Goal: Find specific page/section: Find specific page/section

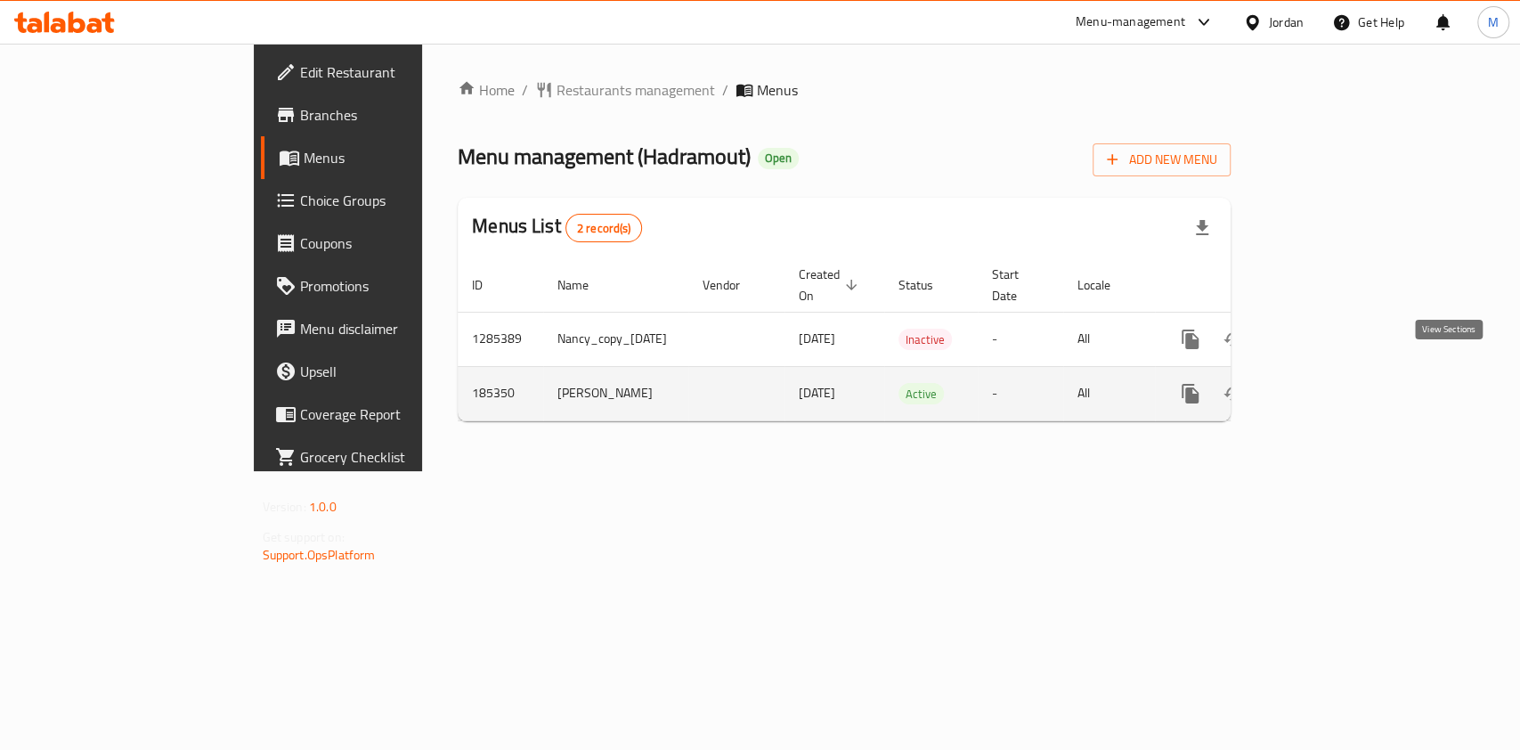
click at [1329, 383] on icon "enhanced table" at bounding box center [1318, 393] width 21 height 21
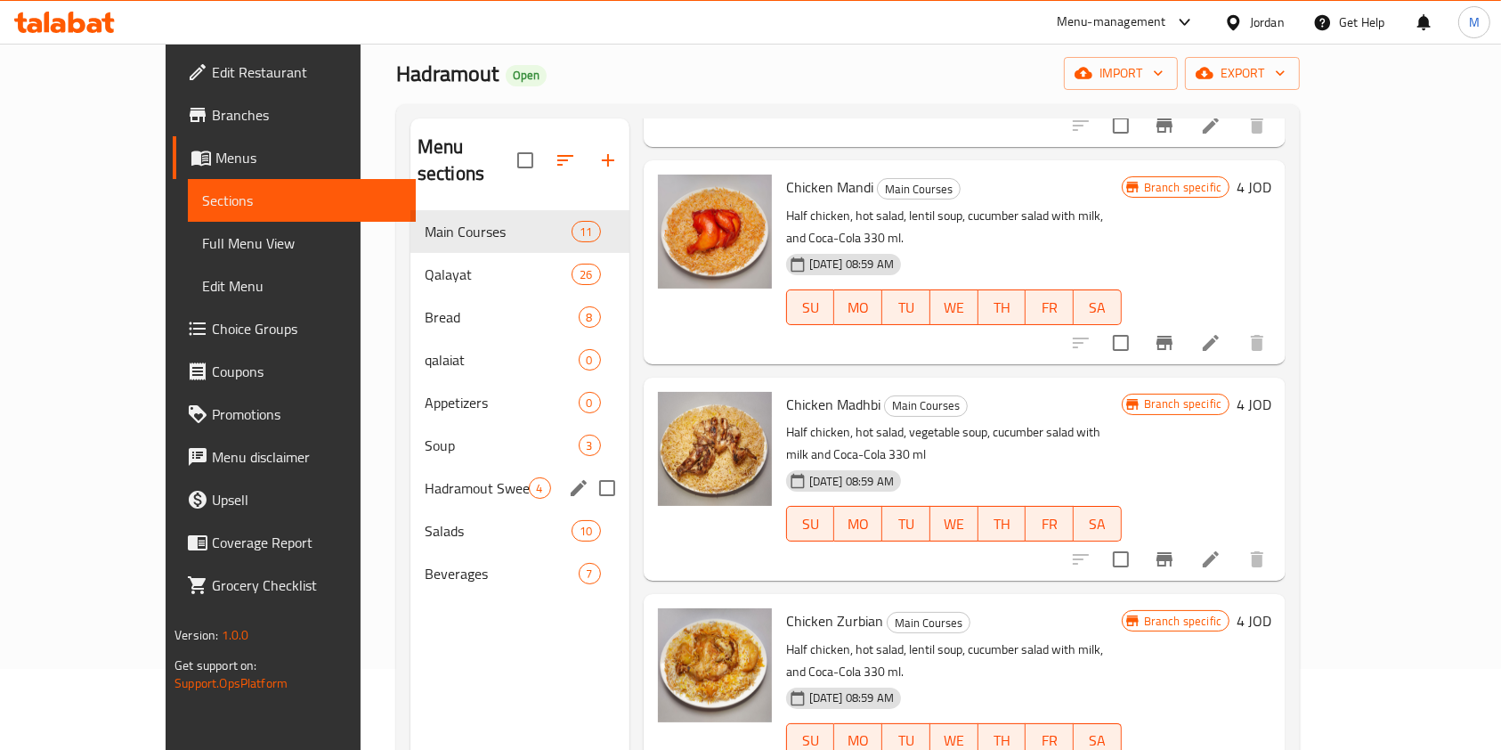
scroll to position [118, 0]
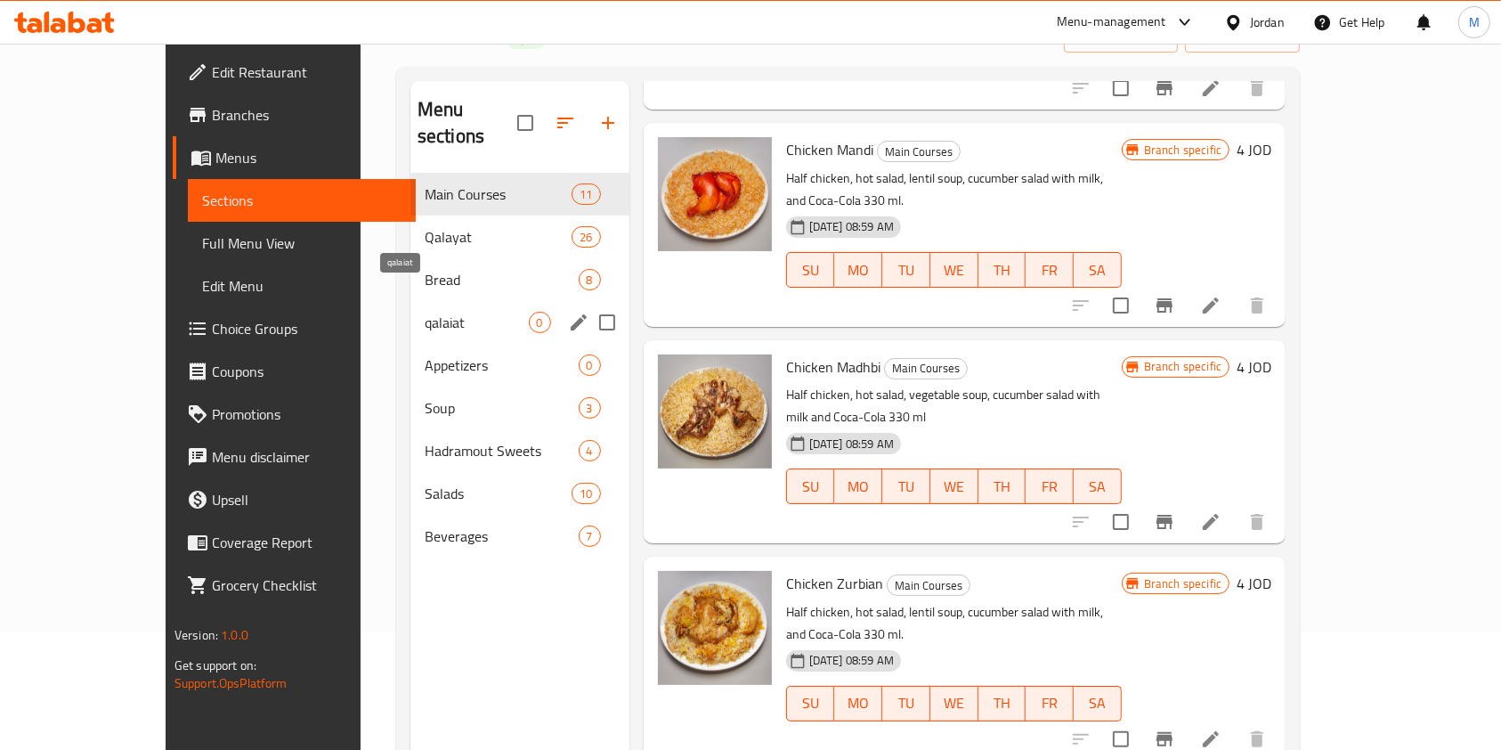
click at [425, 312] on span "qalaiat" at bounding box center [477, 322] width 104 height 21
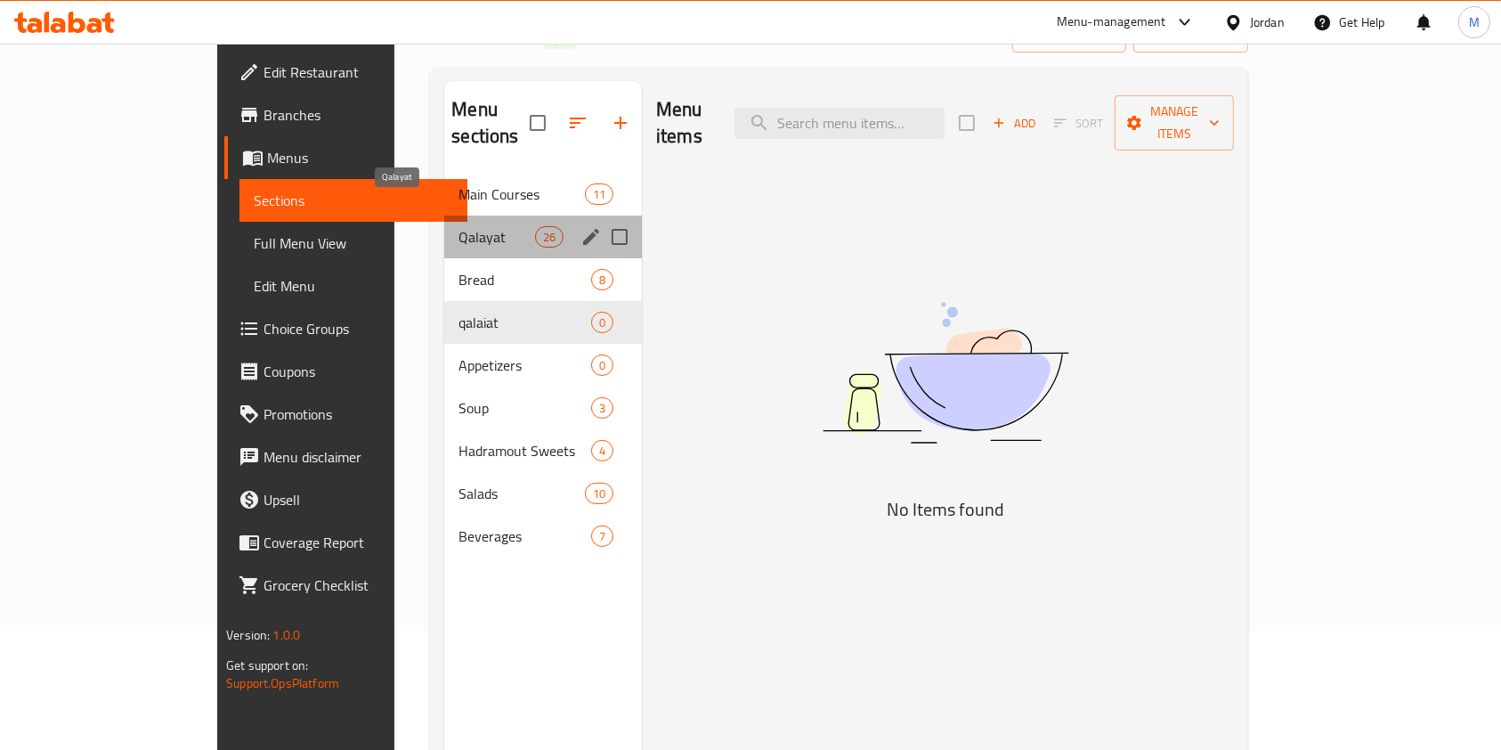
click at [444, 215] on div "Qalayat 26" at bounding box center [543, 236] width 198 height 43
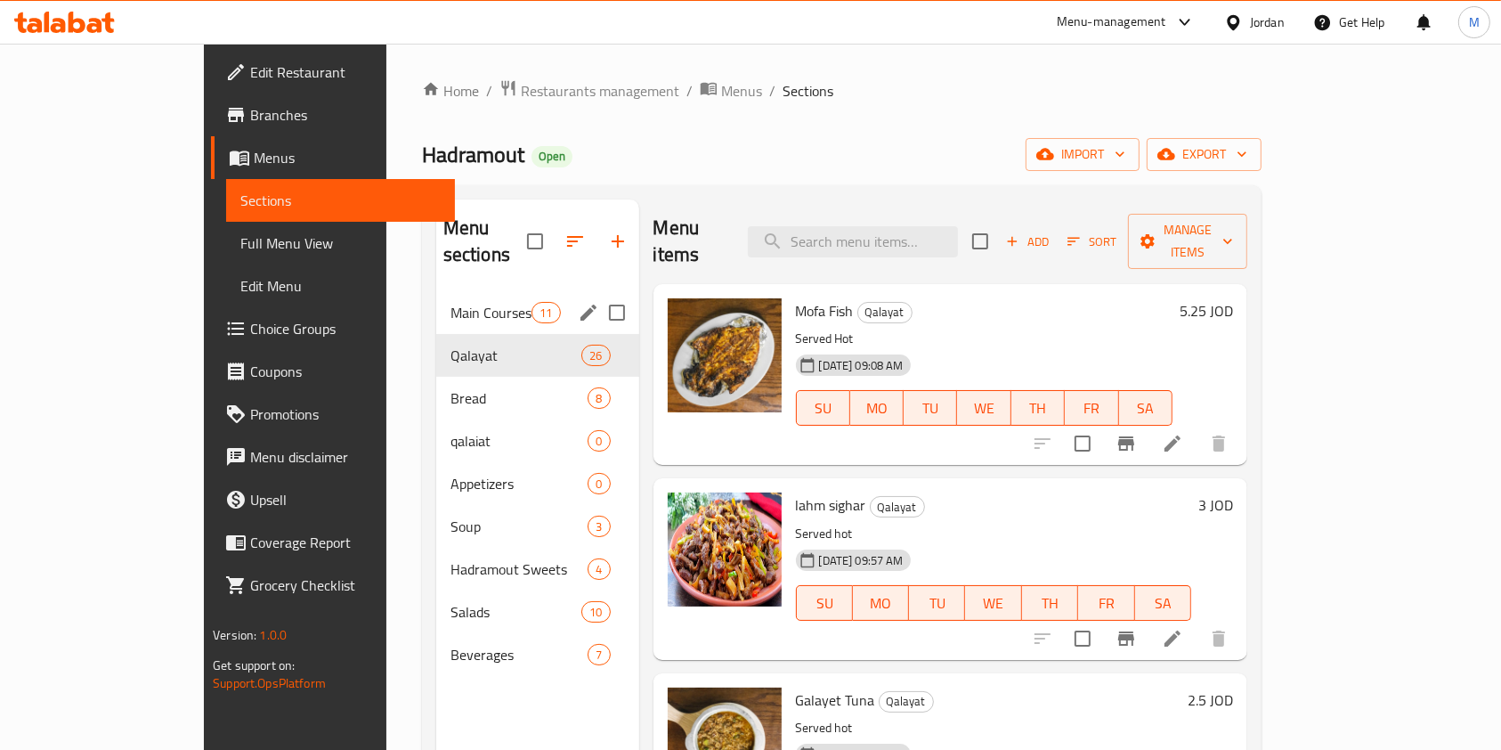
click at [437, 291] on div "Main Courses 11" at bounding box center [537, 312] width 203 height 43
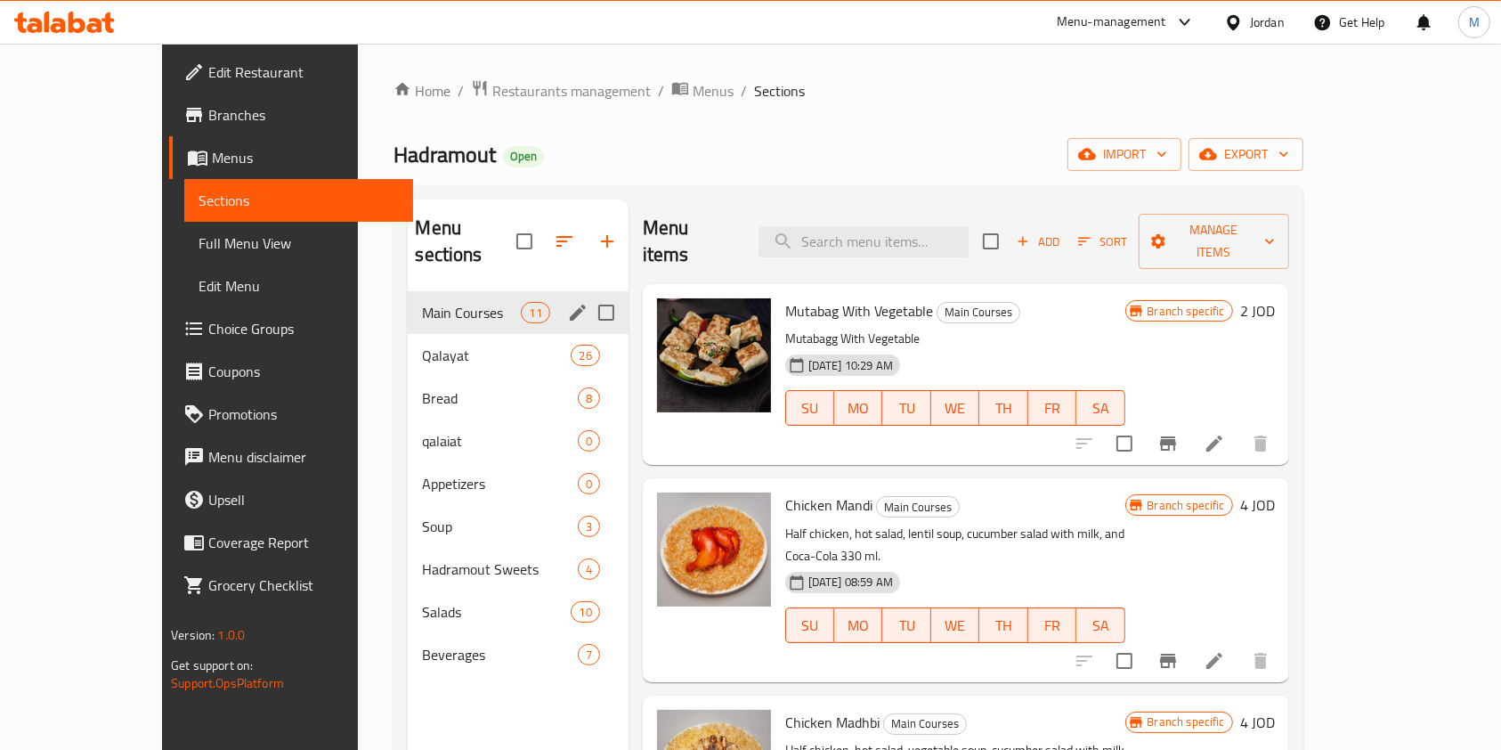
click at [429, 302] on span "Main Courses" at bounding box center [471, 312] width 99 height 21
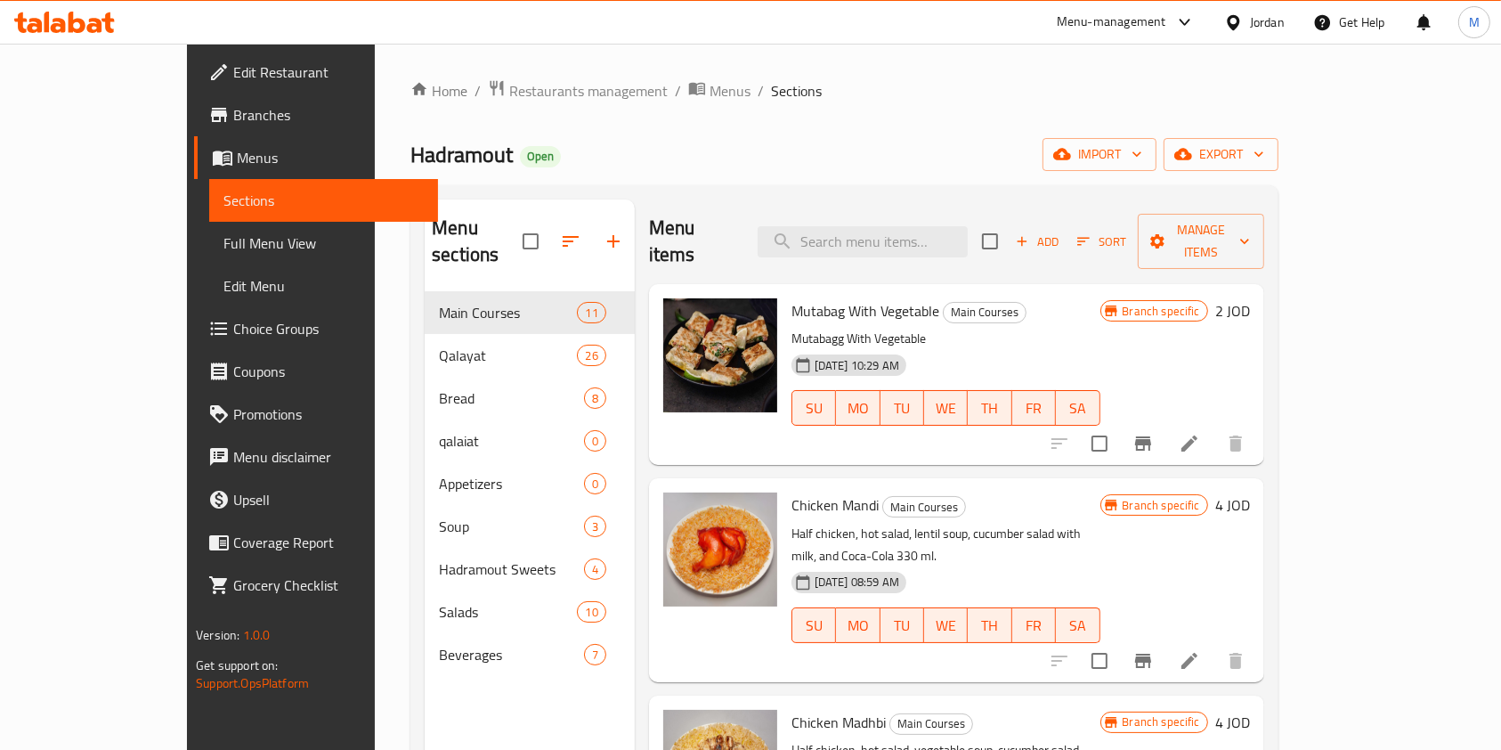
click at [498, 114] on div "Home / Restaurants management / Menus / Sections Hadramout Open import export M…" at bounding box center [844, 521] width 868 height 884
click at [498, 103] on div "Home / Restaurants management / Menus / Sections Hadramout Open import export M…" at bounding box center [844, 521] width 868 height 884
click at [509, 96] on span "Restaurants management" at bounding box center [588, 90] width 158 height 21
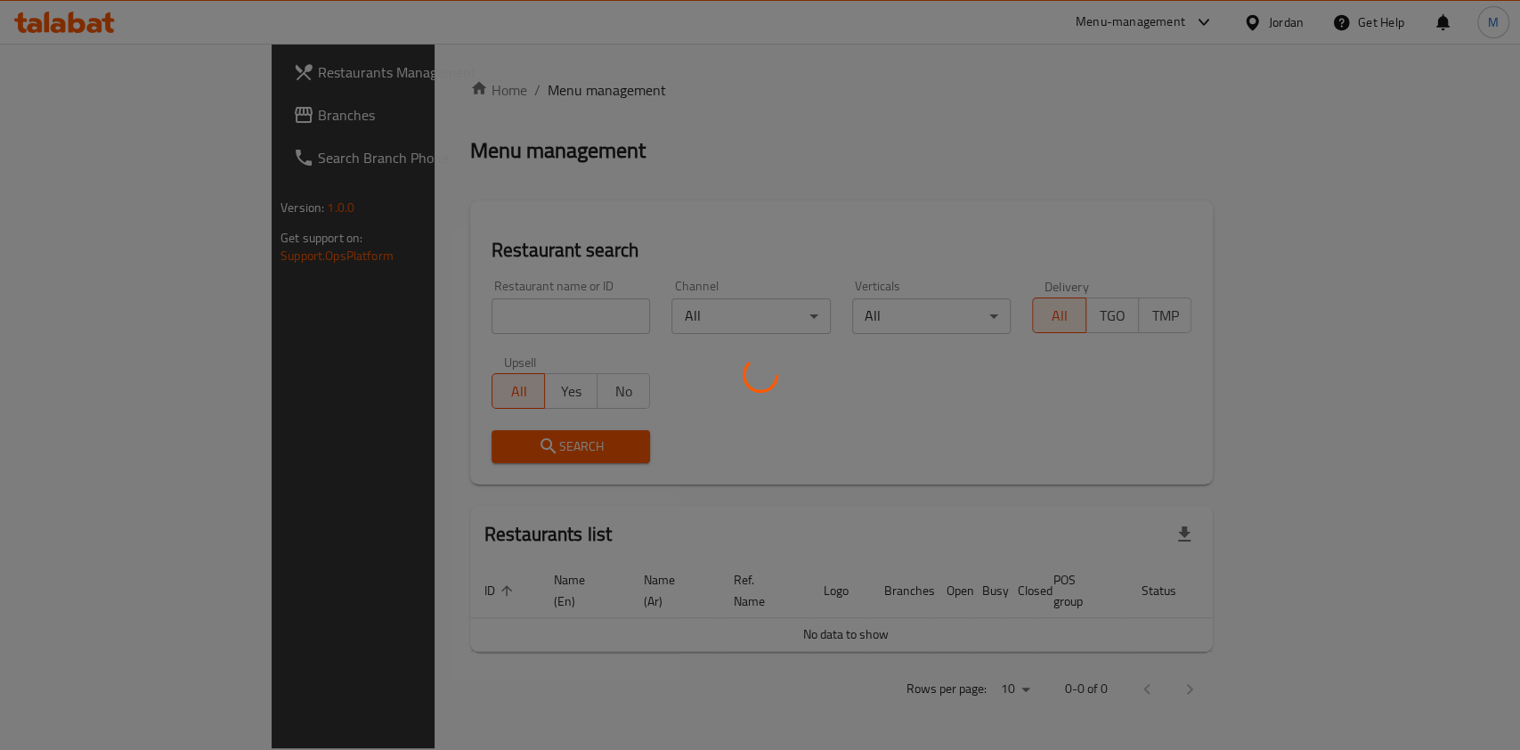
click at [478, 315] on div at bounding box center [760, 375] width 1520 height 750
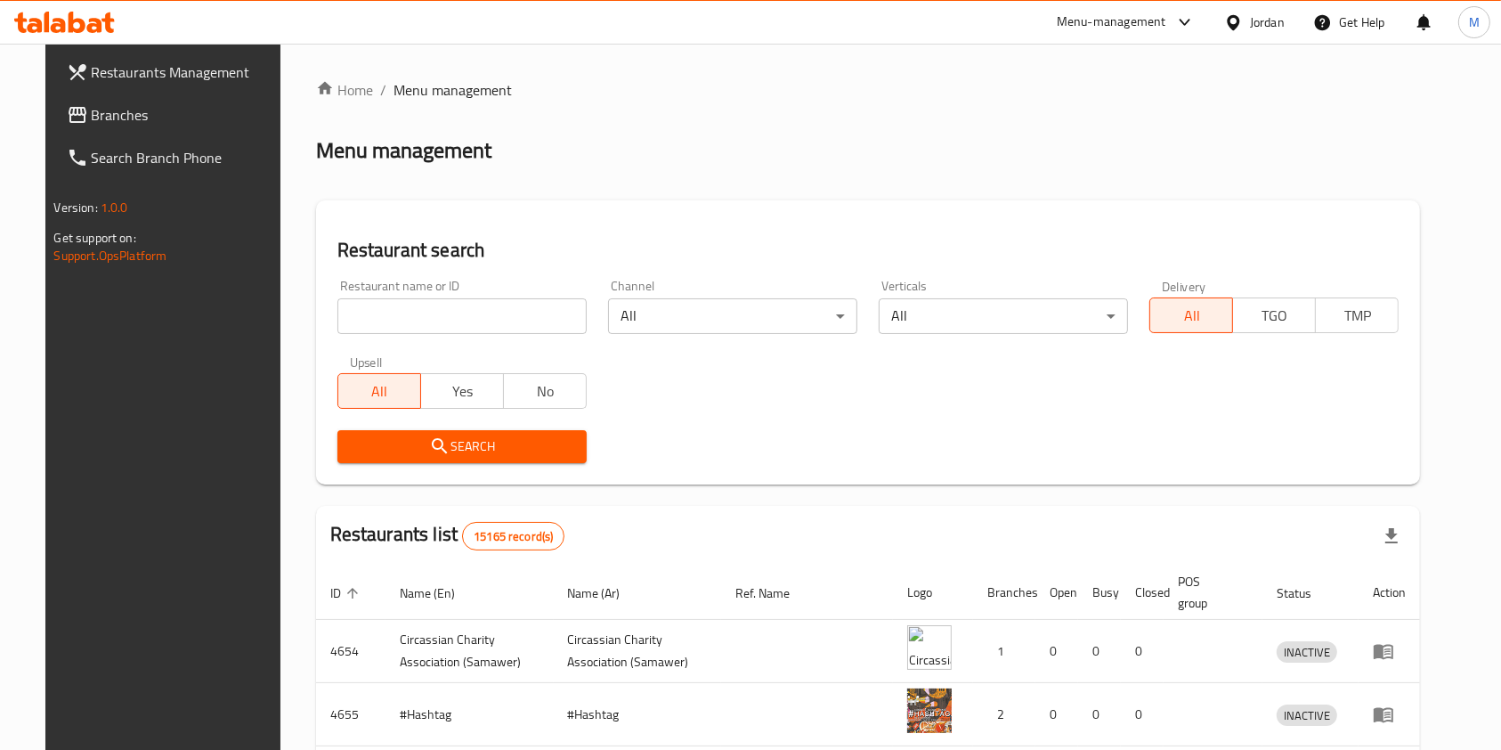
click at [470, 310] on input "search" at bounding box center [461, 316] width 249 height 36
drag, startPoint x: 471, startPoint y: 339, endPoint x: 490, endPoint y: 345, distance: 19.7
click at [490, 345] on div "Restaurant name or ID Restaurant name or ID Channel All ​ Verticals All ​ Deliv…" at bounding box center [868, 371] width 1083 height 205
type input "wazzup"
click button "Search" at bounding box center [461, 446] width 249 height 33
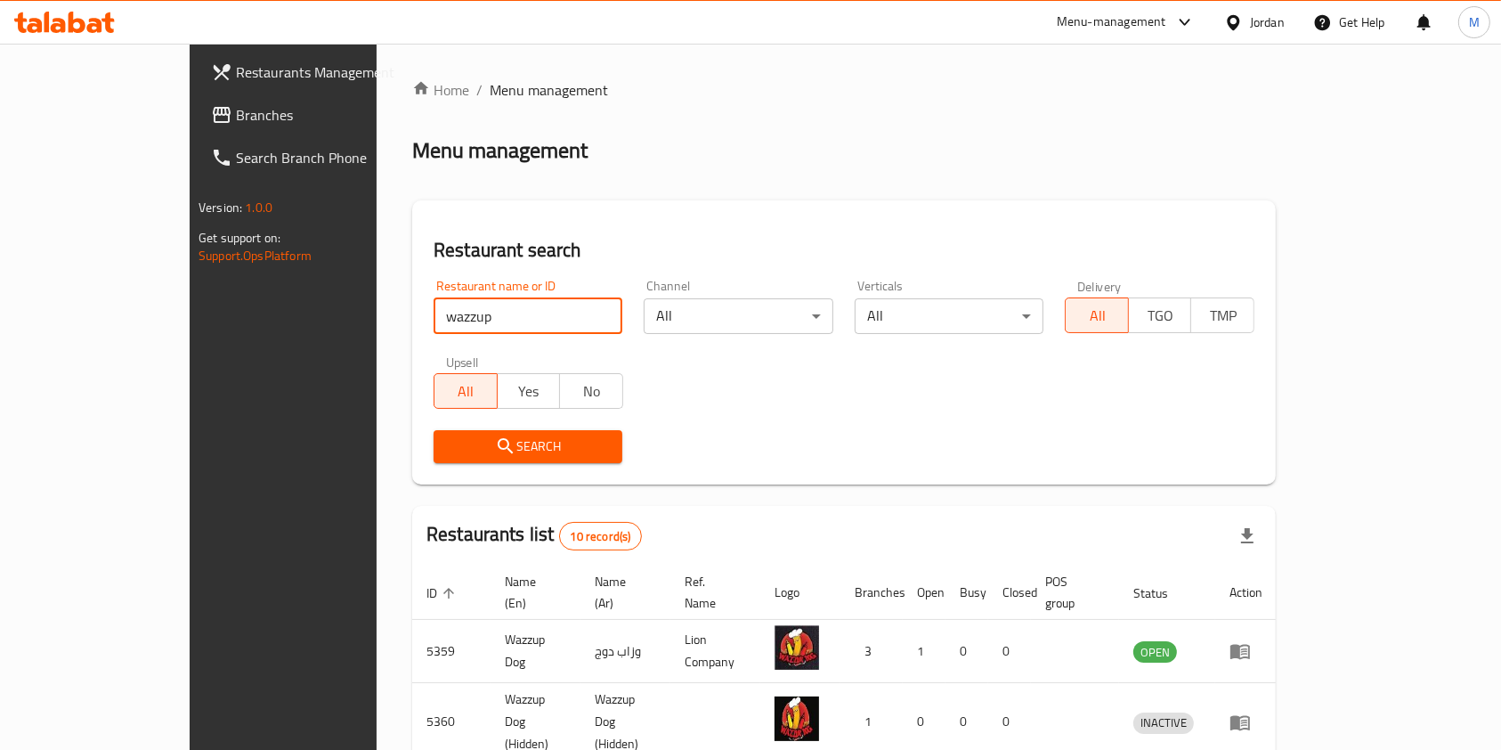
click at [1083, 41] on div "Menu-management" at bounding box center [1126, 22] width 167 height 43
click at [1092, 21] on div "Menu-management" at bounding box center [1112, 22] width 110 height 21
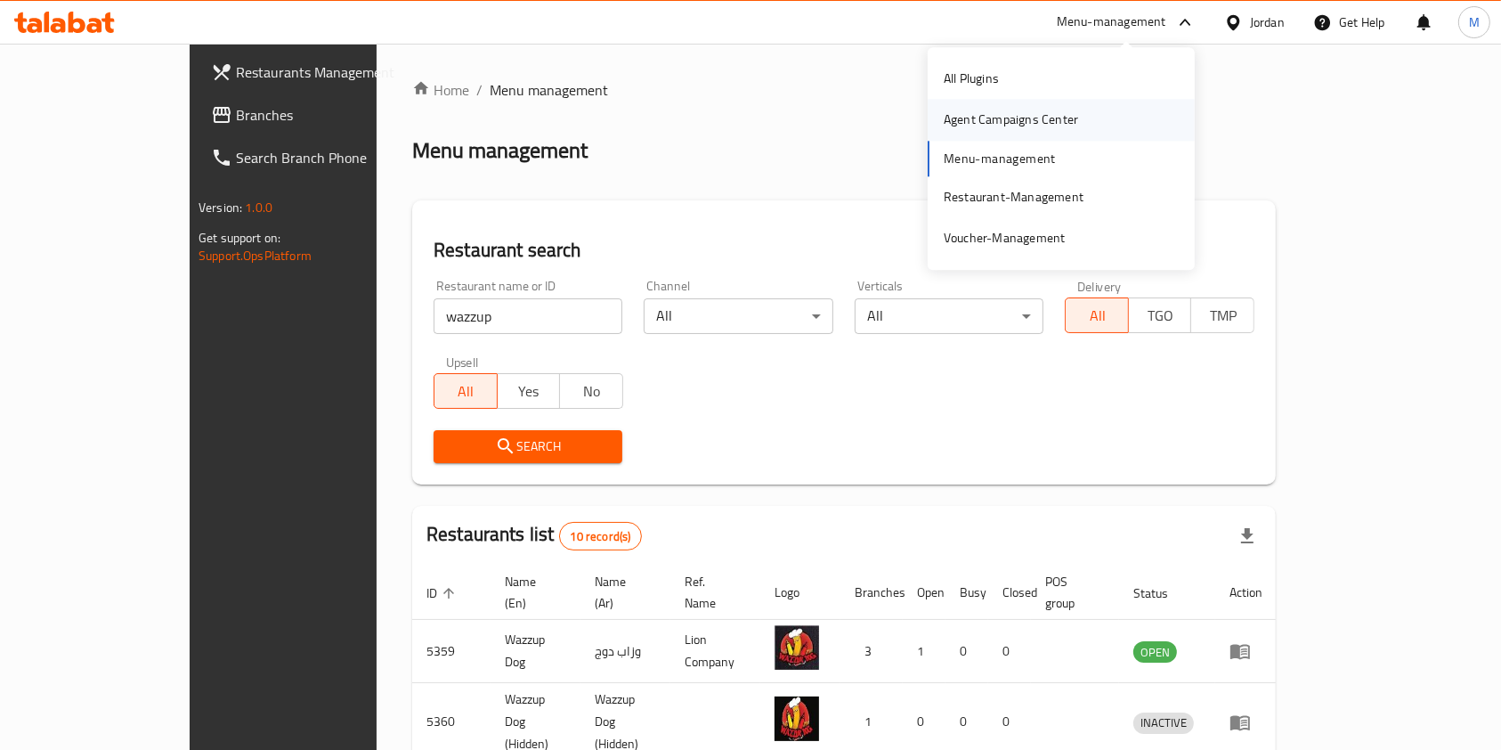
click at [1033, 125] on div "Agent Campaigns Center" at bounding box center [1011, 120] width 134 height 20
